Goal: Use online tool/utility: Utilize a website feature to perform a specific function

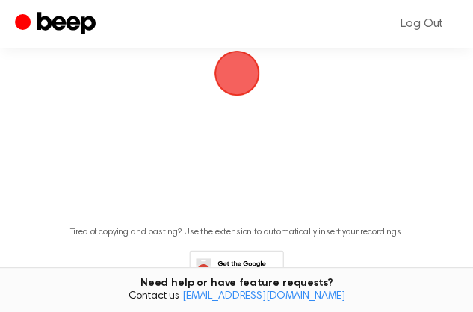
scroll to position [124, 0]
click at [233, 96] on span "button" at bounding box center [237, 73] width 46 height 46
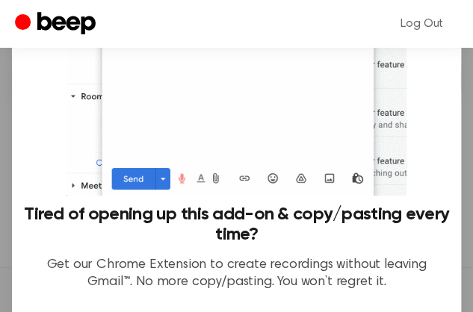
scroll to position [238, 0]
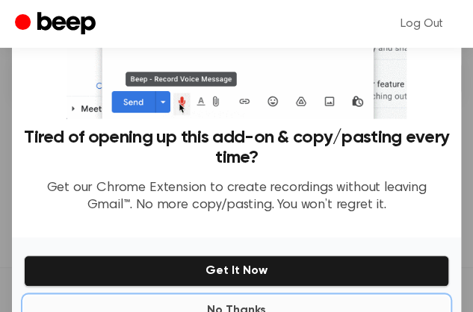
click at [239, 296] on button "No Thanks" at bounding box center [236, 311] width 425 height 30
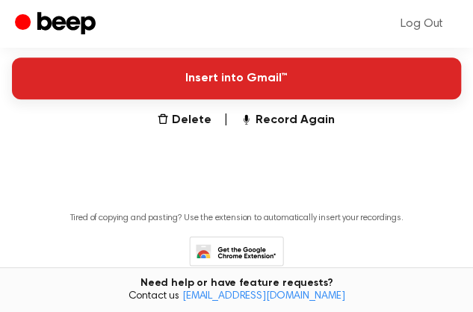
click at [256, 99] on button "Insert into Gmail™" at bounding box center [236, 79] width 449 height 42
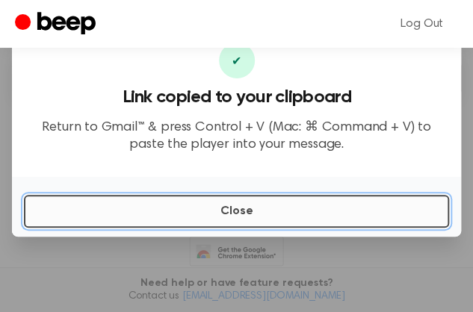
click at [400, 227] on button "Close" at bounding box center [236, 211] width 425 height 33
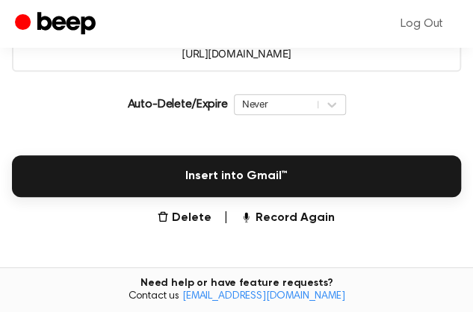
scroll to position [220, 0]
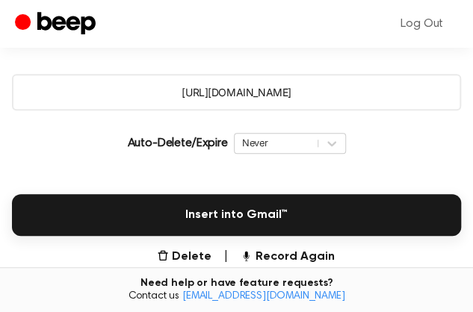
click at [217, 47] on icon "Play Audio" at bounding box center [236, 28] width 38 height 38
click at [217, 47] on icon "Pause Audio" at bounding box center [236, 28] width 38 height 38
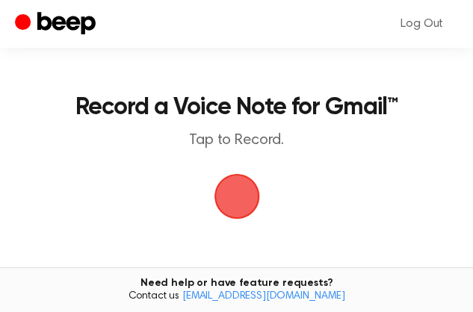
scroll to position [100, 0]
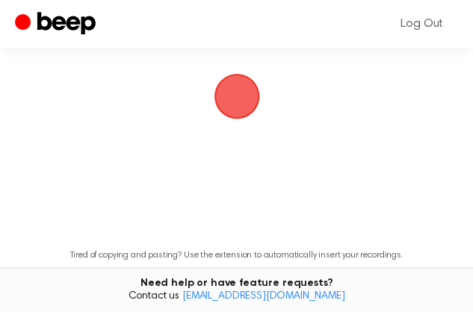
click at [239, 137] on span "button" at bounding box center [237, 96] width 82 height 82
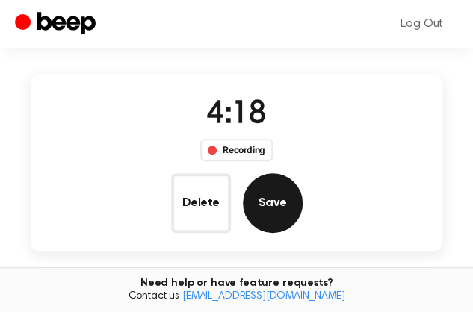
click at [303, 173] on button "Save" at bounding box center [273, 203] width 60 height 60
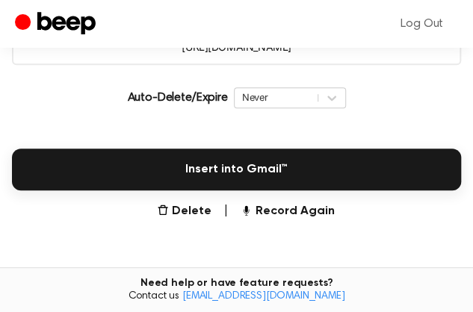
scroll to position [259, 0]
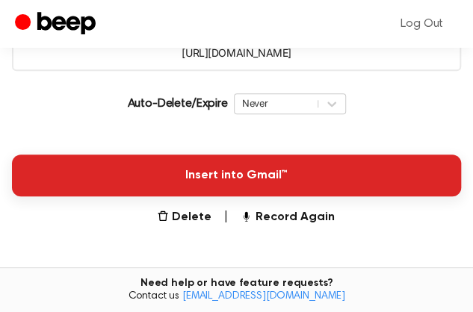
click at [239, 197] on button "Insert into Gmail™" at bounding box center [236, 176] width 449 height 42
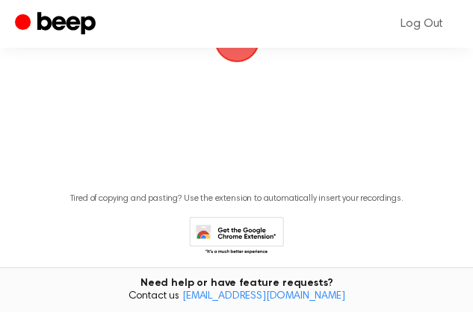
scroll to position [158, 0]
click at [233, 66] on span "button" at bounding box center [235, 38] width 55 height 55
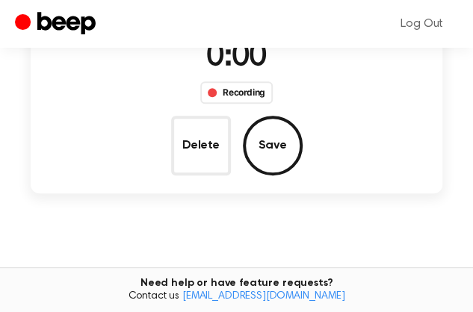
scroll to position [117, 0]
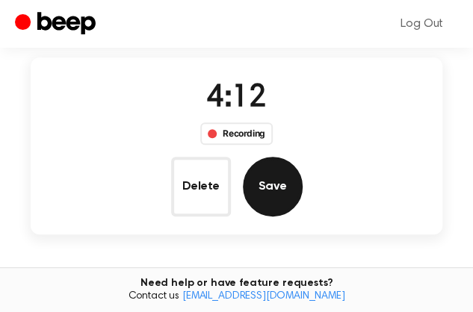
click at [303, 157] on button "Save" at bounding box center [273, 187] width 60 height 60
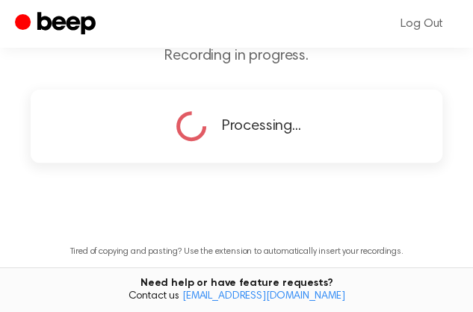
scroll to position [369, 0]
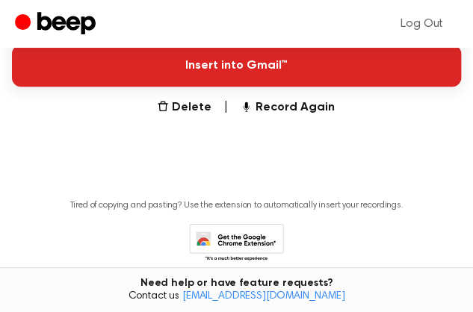
click at [253, 87] on button "Insert into Gmail™" at bounding box center [236, 66] width 449 height 42
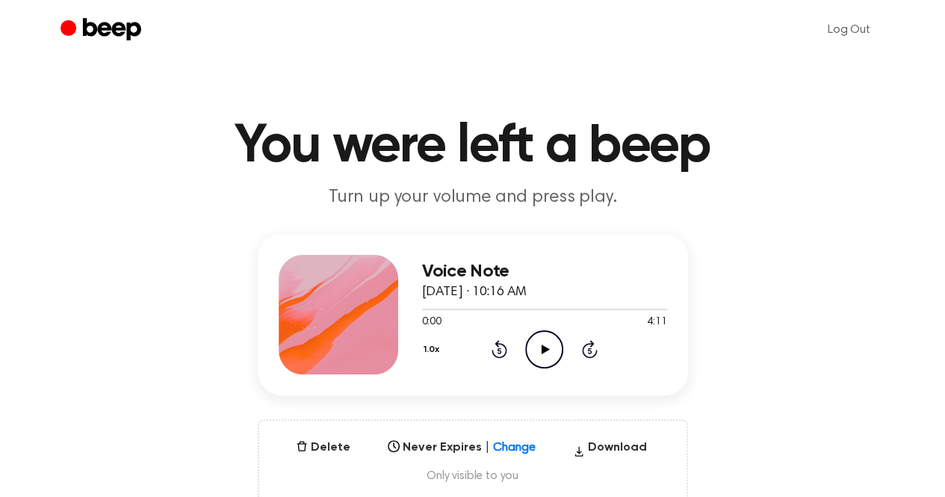
click at [542, 349] on icon at bounding box center [546, 349] width 8 height 10
click at [543, 353] on icon "Pause Audio" at bounding box center [544, 349] width 38 height 38
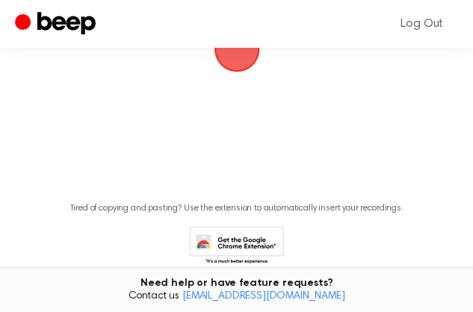
scroll to position [151, 0]
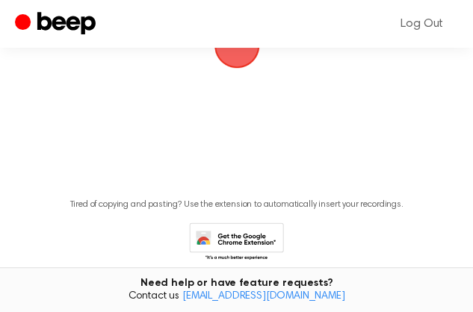
click at [235, 69] on span "button" at bounding box center [237, 46] width 46 height 46
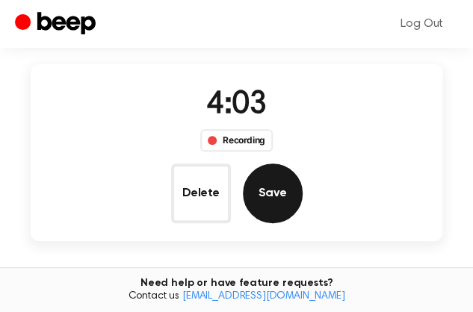
click at [303, 164] on button "Save" at bounding box center [273, 194] width 60 height 60
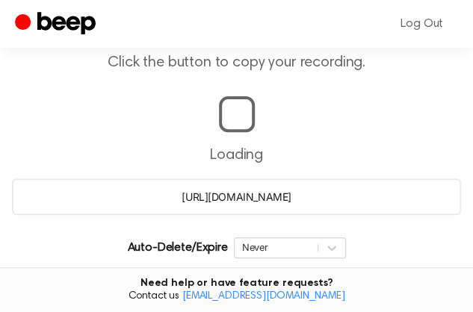
scroll to position [362, 0]
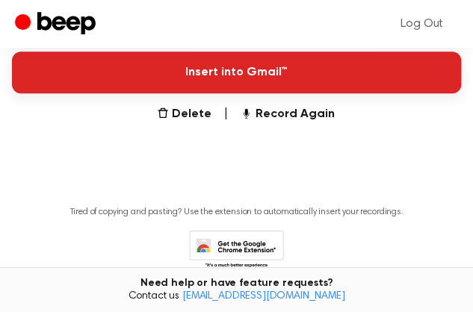
click at [263, 93] on button "Insert into Gmail™" at bounding box center [236, 73] width 449 height 42
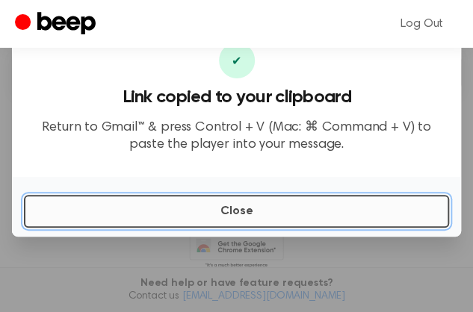
click at [377, 219] on button "Close" at bounding box center [236, 211] width 425 height 33
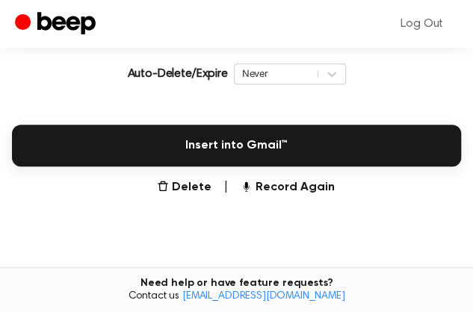
scroll to position [285, 0]
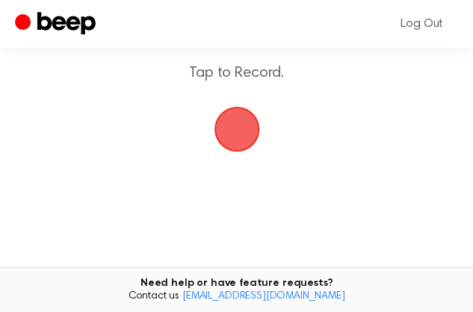
scroll to position [91, 0]
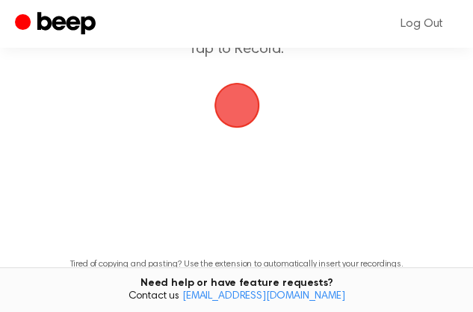
click at [244, 132] on span "button" at bounding box center [237, 105] width 54 height 54
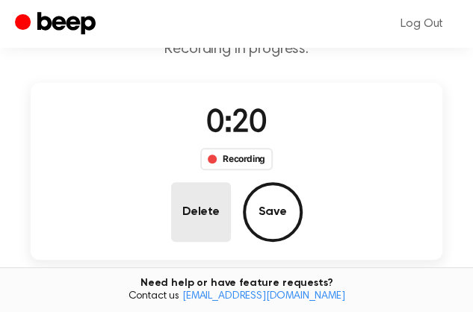
click at [231, 182] on button "Delete" at bounding box center [201, 212] width 60 height 60
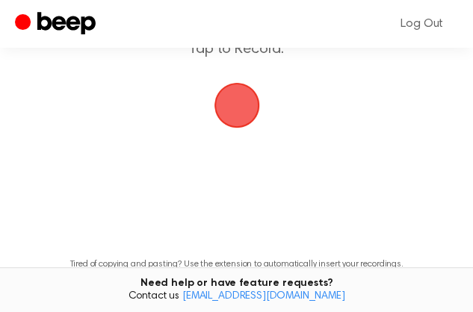
scroll to position [131, 0]
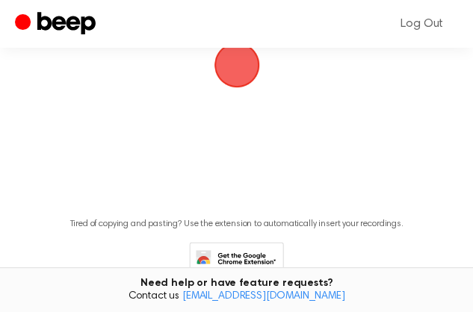
click at [241, 88] on span "button" at bounding box center [237, 66] width 46 height 46
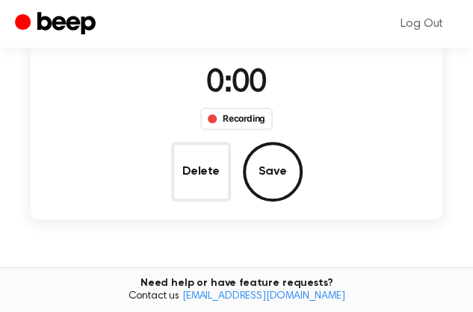
scroll to position [91, 0]
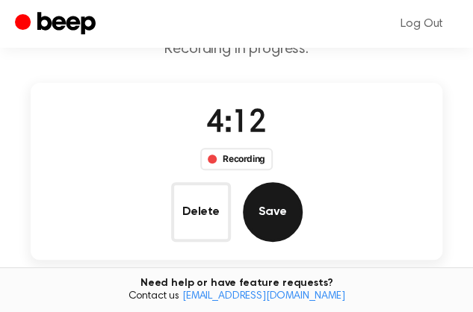
click at [303, 182] on button "Save" at bounding box center [273, 212] width 60 height 60
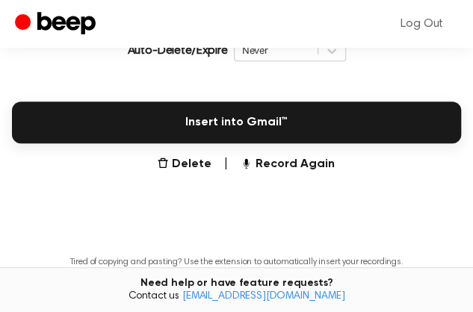
scroll to position [311, 0]
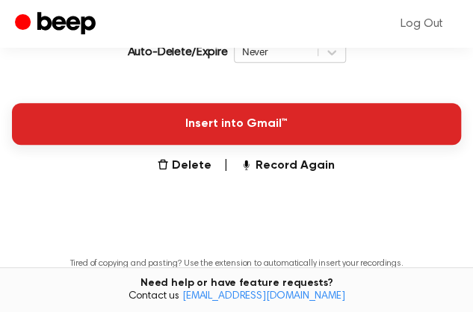
click at [238, 145] on button "Insert into Gmail™" at bounding box center [236, 124] width 449 height 42
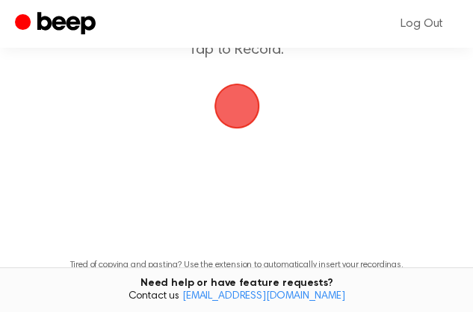
scroll to position [97, 0]
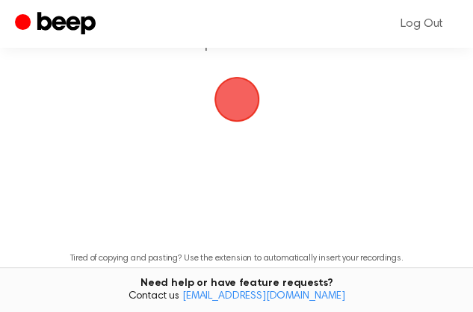
click at [234, 124] on span "button" at bounding box center [236, 99] width 49 height 49
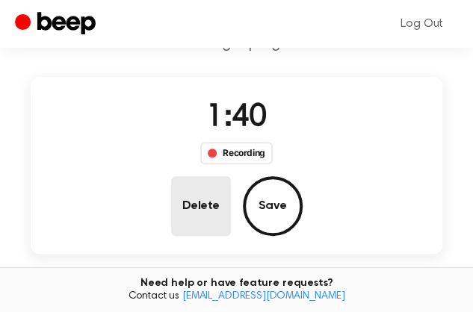
click at [231, 176] on button "Delete" at bounding box center [201, 206] width 60 height 60
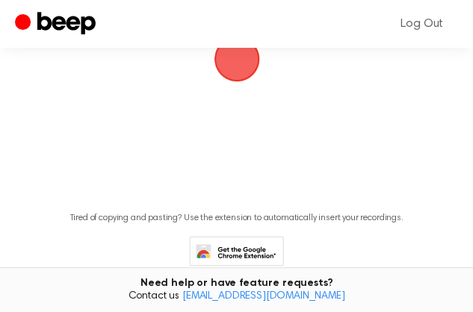
click at [229, 84] on span "button" at bounding box center [236, 59] width 49 height 49
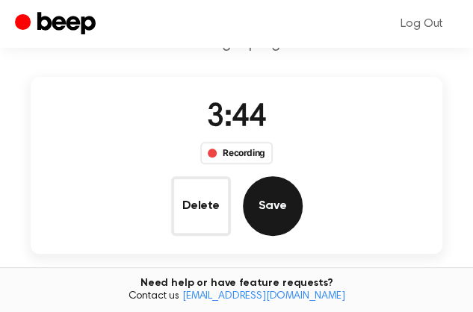
click at [303, 176] on button "Save" at bounding box center [273, 206] width 60 height 60
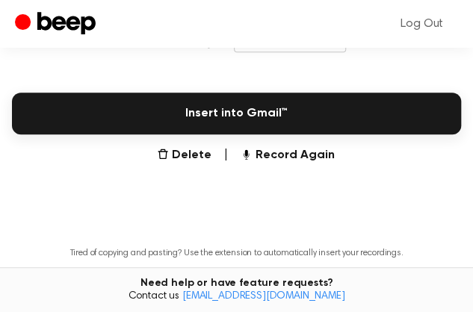
scroll to position [350, 0]
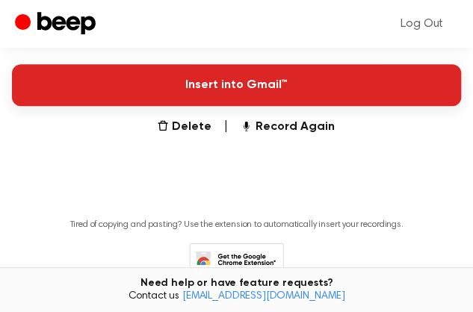
click at [245, 106] on button "Insert into Gmail™" at bounding box center [236, 85] width 449 height 42
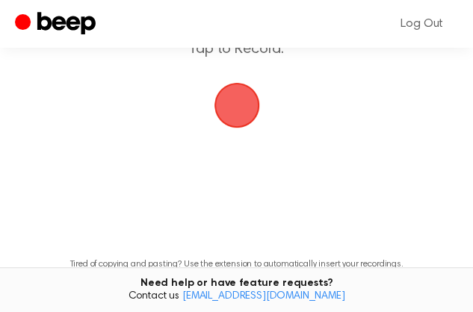
scroll to position [94, 0]
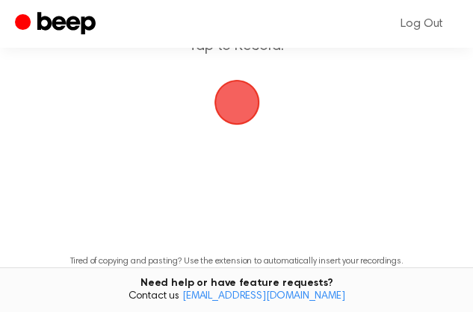
click at [247, 127] on span "button" at bounding box center [236, 102] width 49 height 49
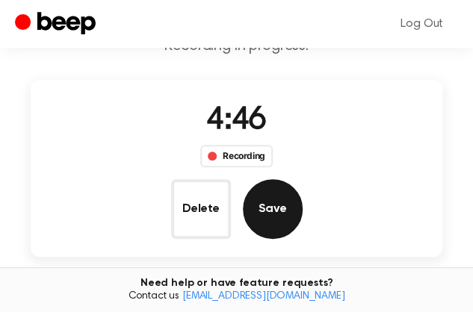
click at [303, 179] on button "Save" at bounding box center [273, 209] width 60 height 60
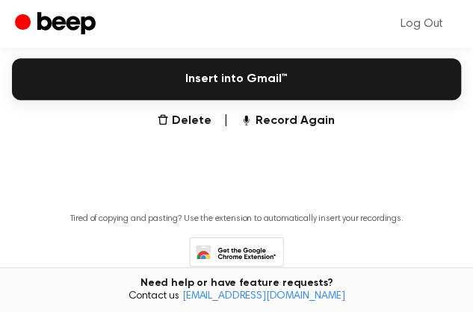
scroll to position [347, 0]
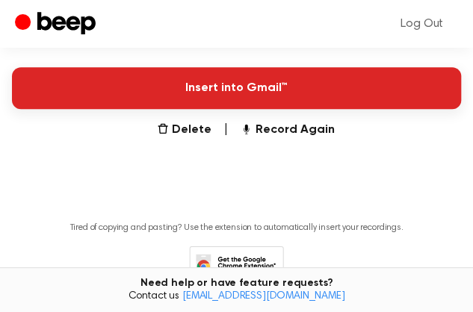
click at [296, 109] on button "Insert into Gmail™" at bounding box center [236, 88] width 449 height 42
